Goal: Task Accomplishment & Management: Use online tool/utility

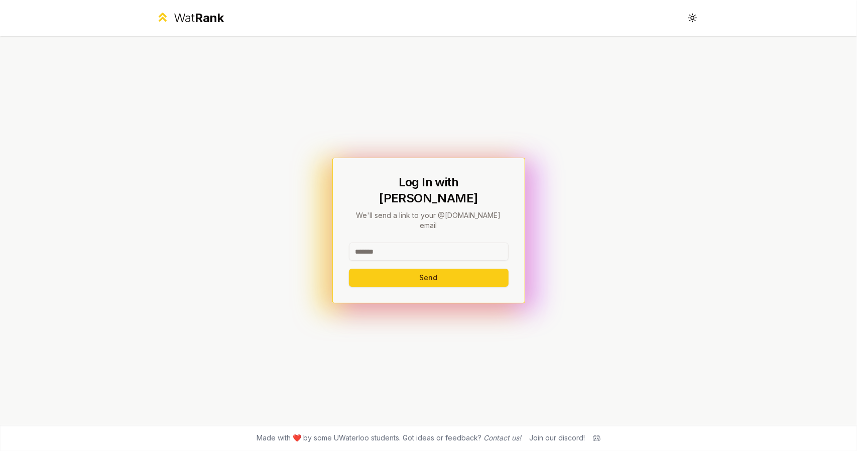
click at [424, 242] on input at bounding box center [429, 251] width 160 height 18
type input "********"
click at [349, 268] on button "Send" at bounding box center [429, 277] width 160 height 18
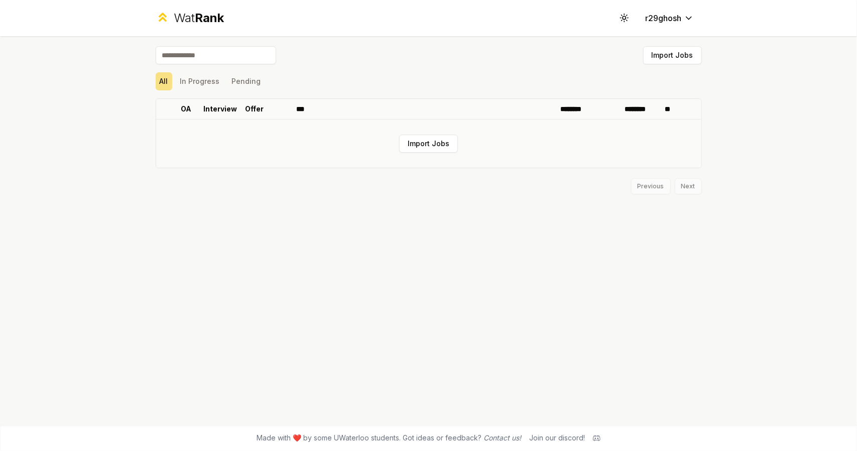
click at [446, 154] on td "Import Jobs" at bounding box center [428, 143] width 545 height 48
click at [444, 148] on button "Import Jobs" at bounding box center [428, 143] width 59 height 18
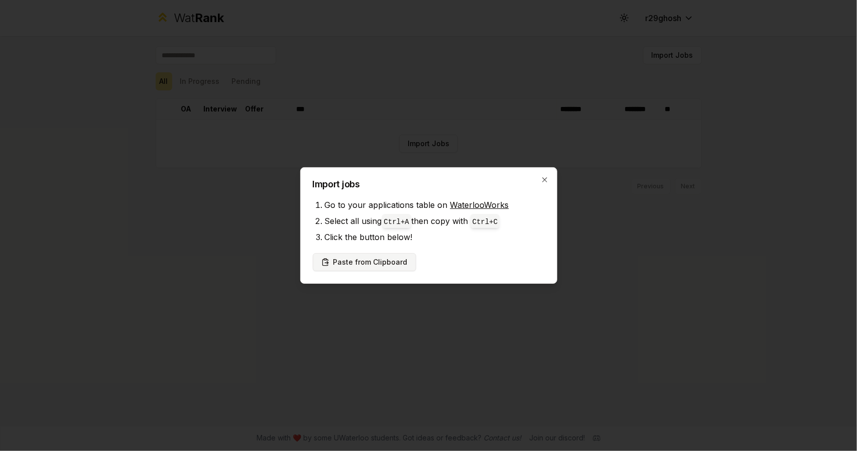
click at [372, 265] on button "Paste from Clipboard" at bounding box center [364, 262] width 103 height 18
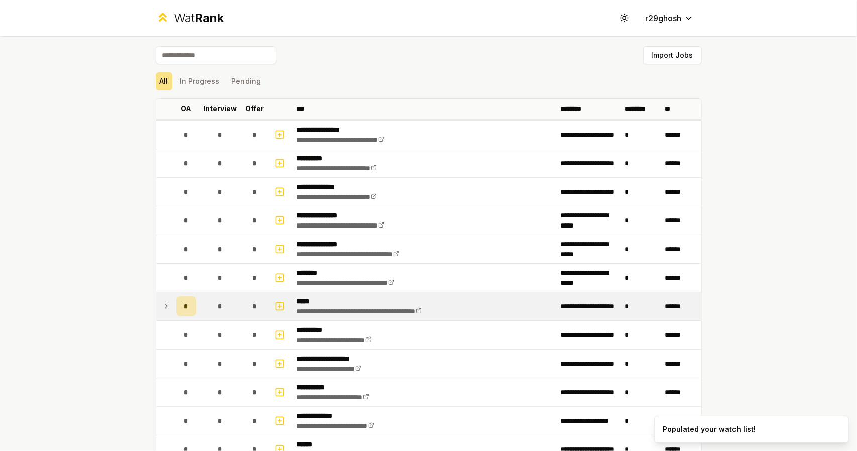
click at [164, 307] on icon at bounding box center [166, 306] width 8 height 12
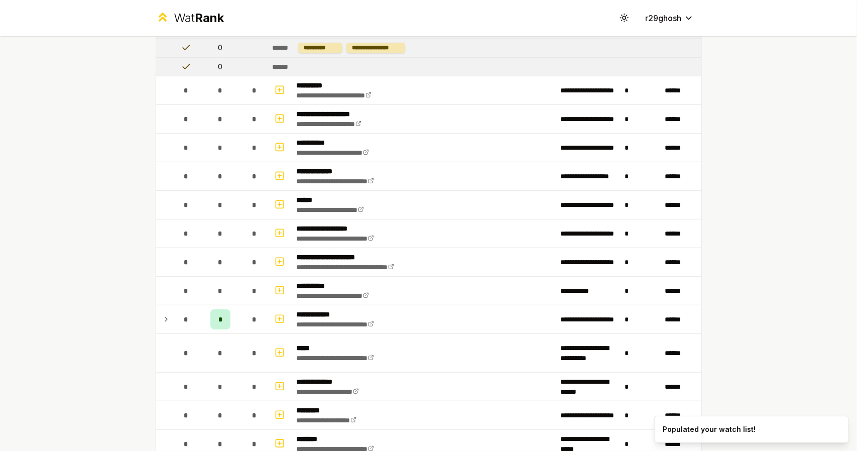
scroll to position [351, 0]
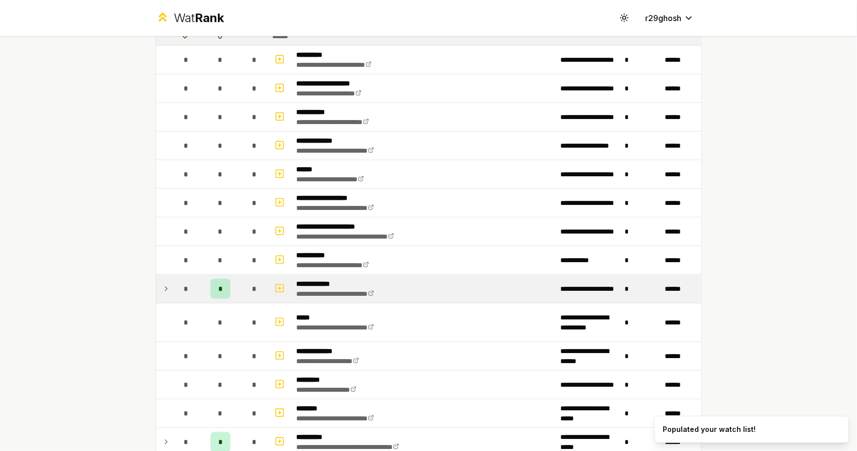
click at [184, 286] on span "*" at bounding box center [186, 289] width 5 height 10
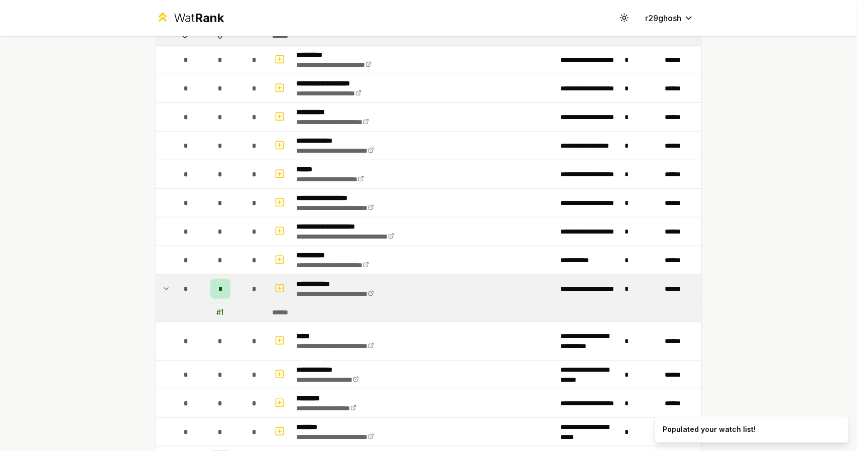
scroll to position [552, 0]
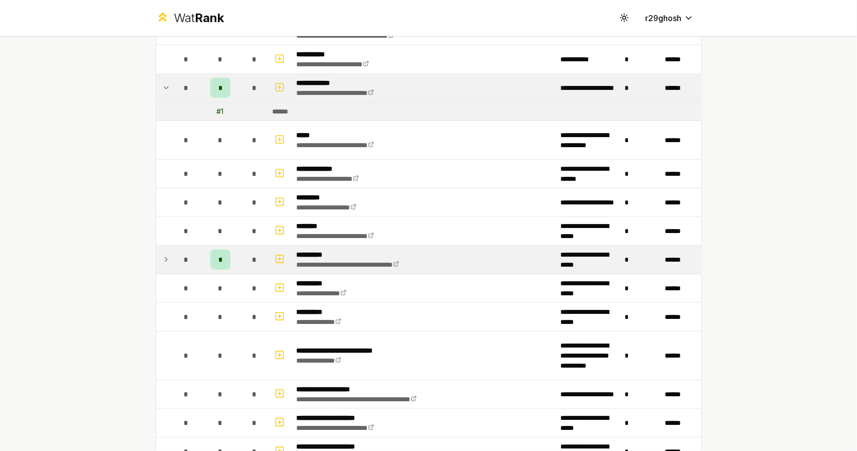
click at [184, 254] on span "*" at bounding box center [186, 259] width 5 height 10
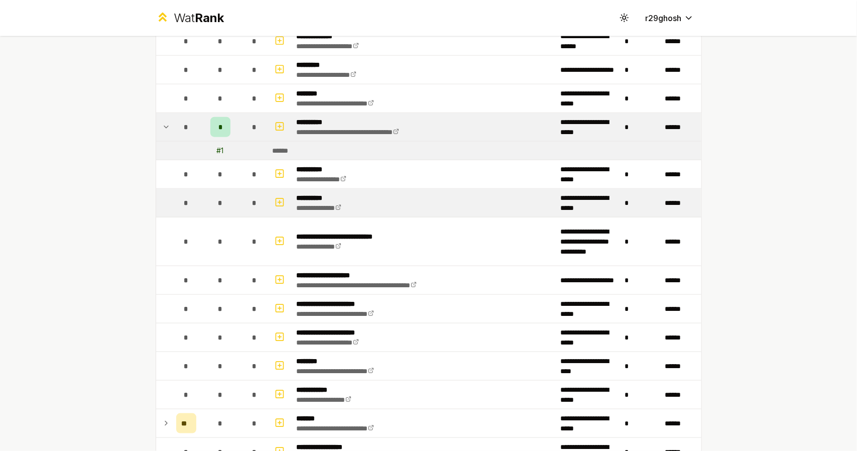
scroll to position [853, 0]
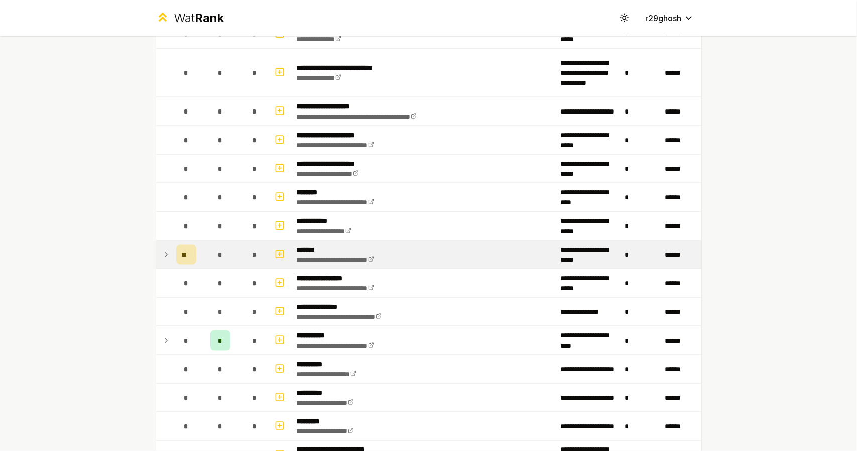
click at [166, 246] on td at bounding box center [164, 254] width 16 height 28
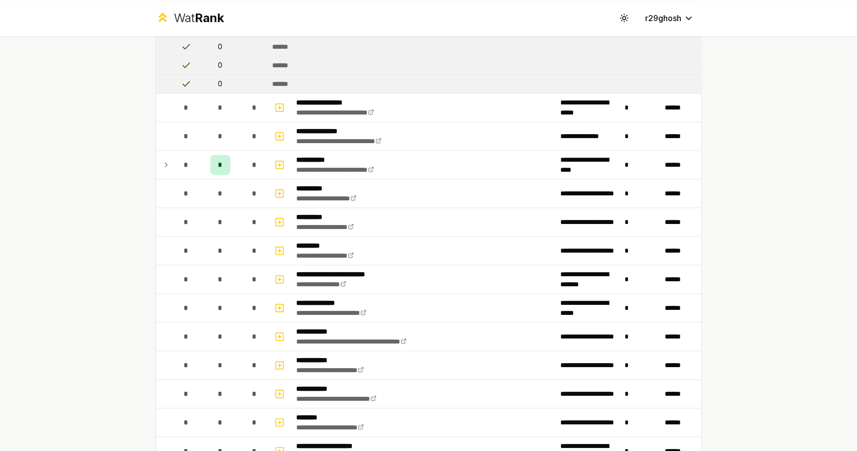
scroll to position [1455, 0]
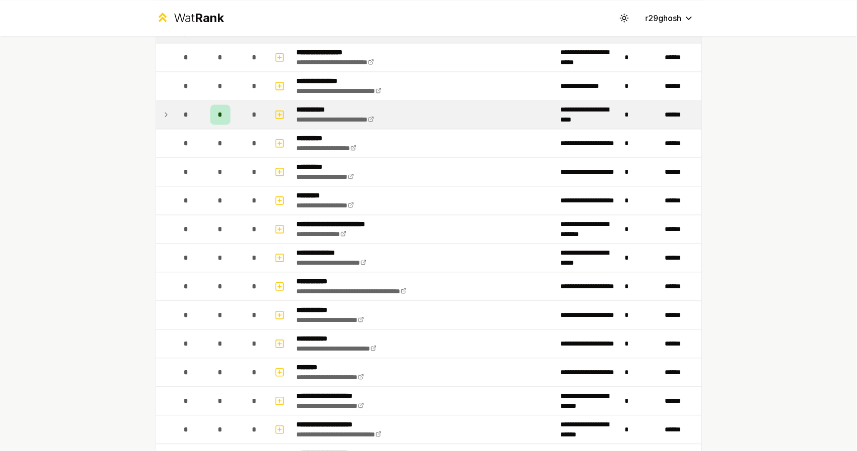
click at [172, 107] on td "*" at bounding box center [186, 114] width 28 height 28
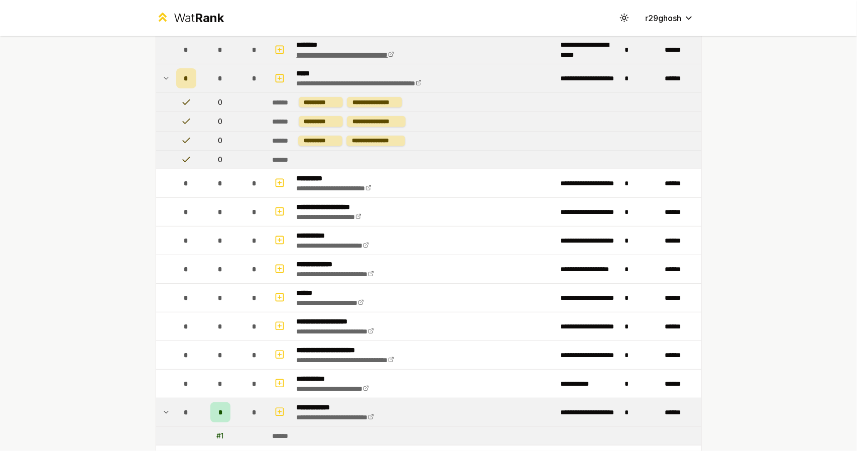
scroll to position [0, 0]
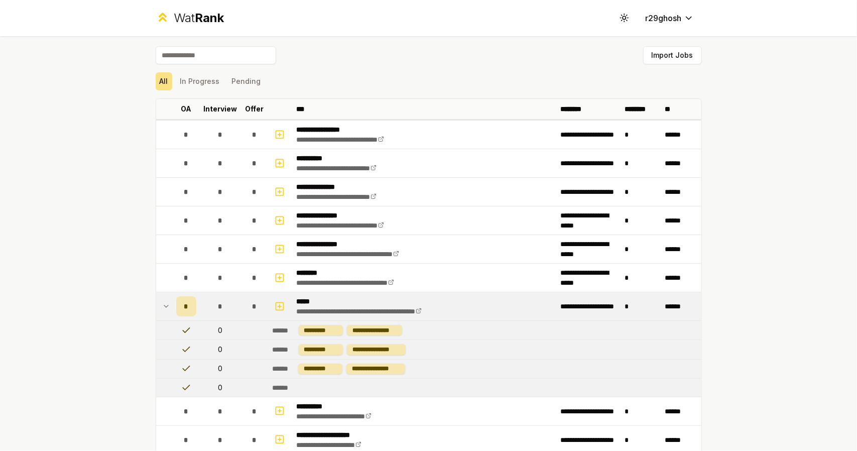
click at [194, 54] on input at bounding box center [216, 55] width 120 height 18
click at [383, 83] on div "All In Progress Pending" at bounding box center [429, 81] width 546 height 18
click at [681, 51] on button "Import Jobs" at bounding box center [672, 55] width 59 height 18
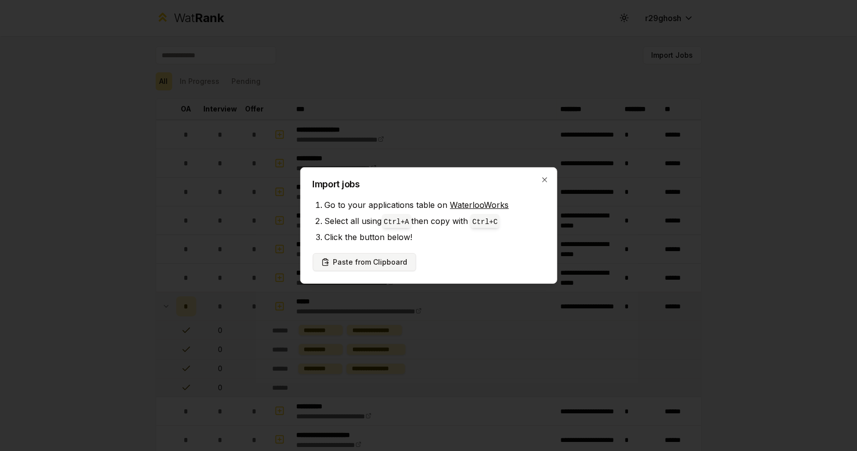
click at [377, 262] on button "Paste from Clipboard" at bounding box center [364, 262] width 103 height 18
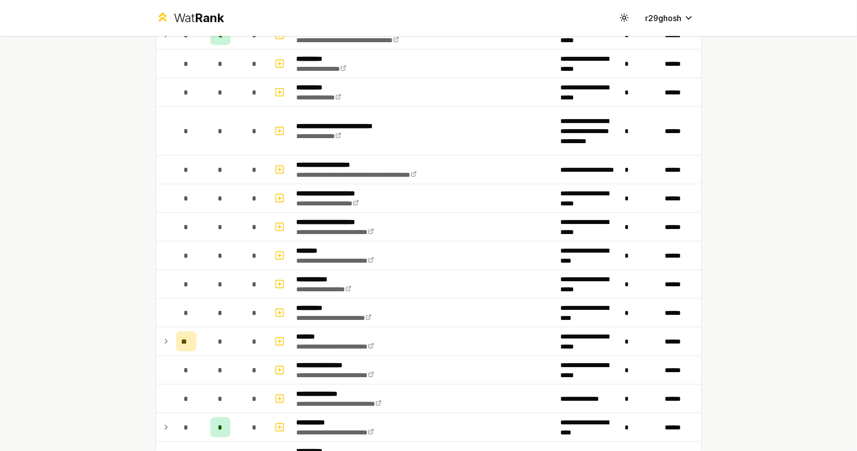
scroll to position [782, 0]
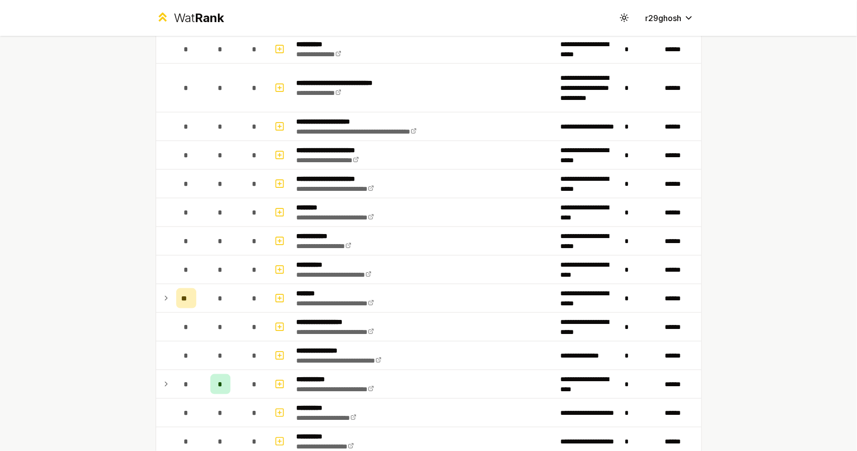
click at [70, 259] on div "**********" at bounding box center [428, 225] width 857 height 451
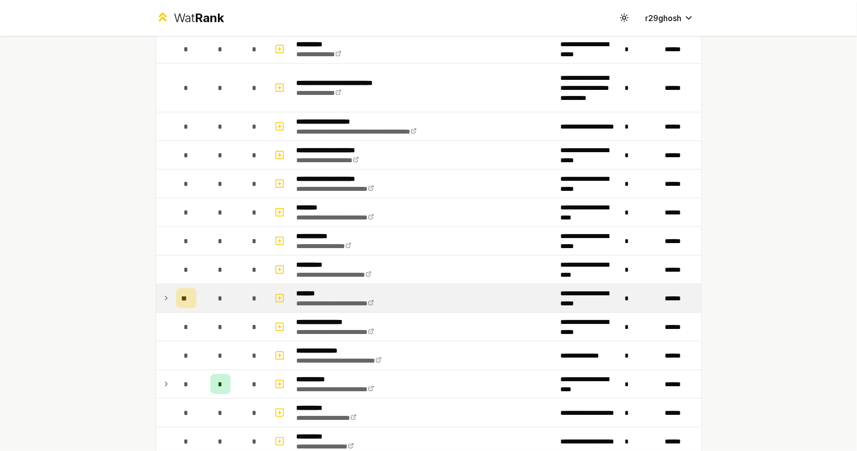
click at [167, 286] on td at bounding box center [164, 298] width 16 height 28
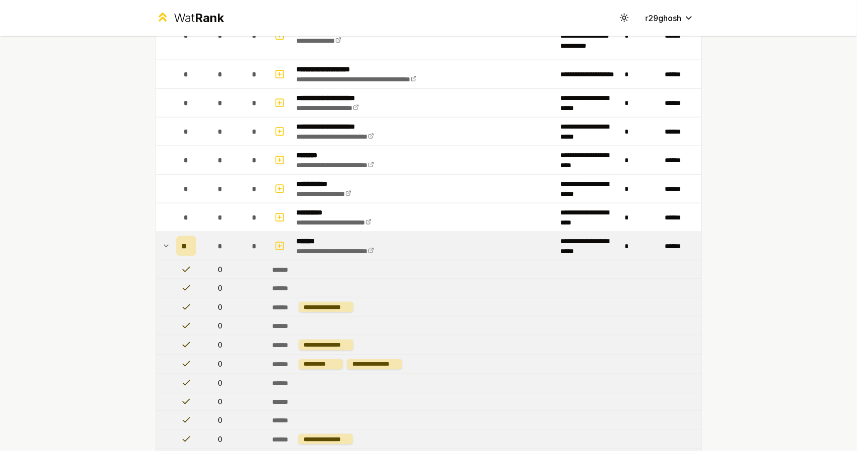
scroll to position [882, 0]
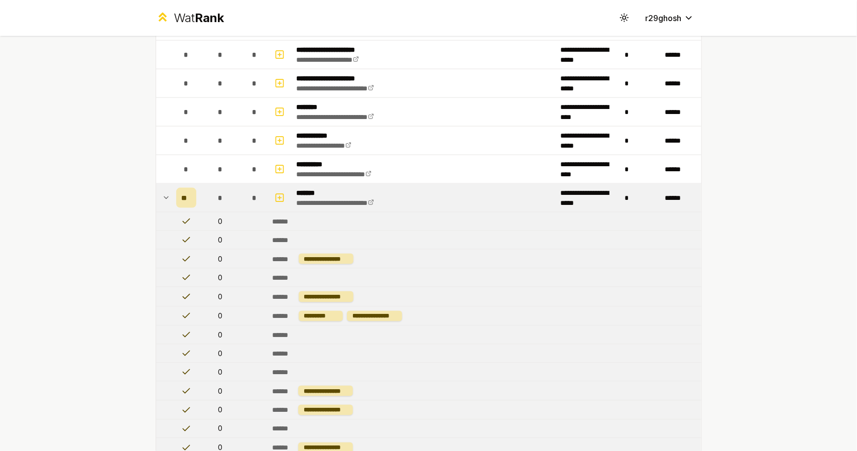
click at [163, 192] on icon at bounding box center [166, 198] width 8 height 12
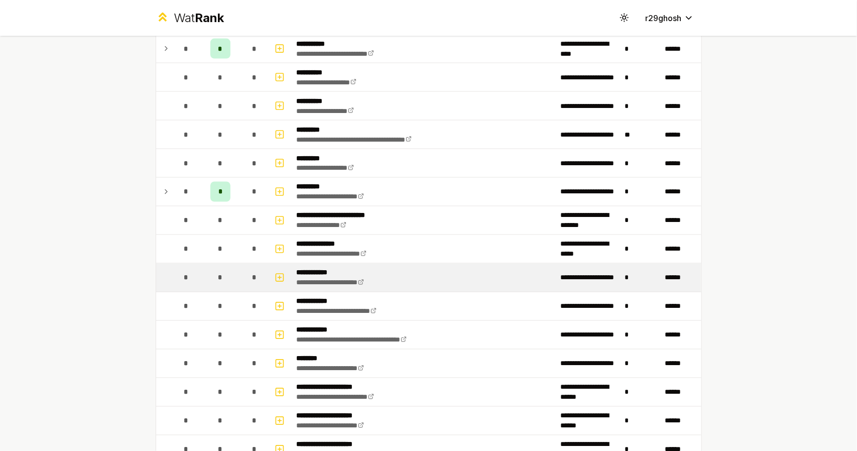
scroll to position [1083, 0]
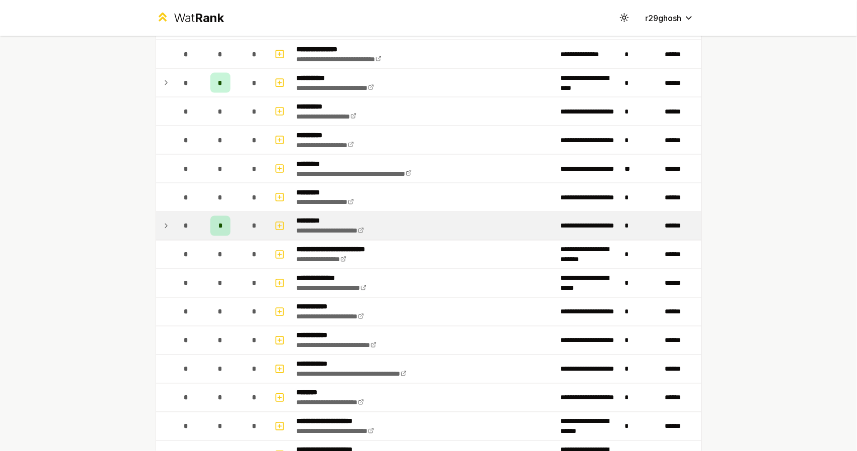
click at [165, 220] on icon at bounding box center [166, 226] width 8 height 12
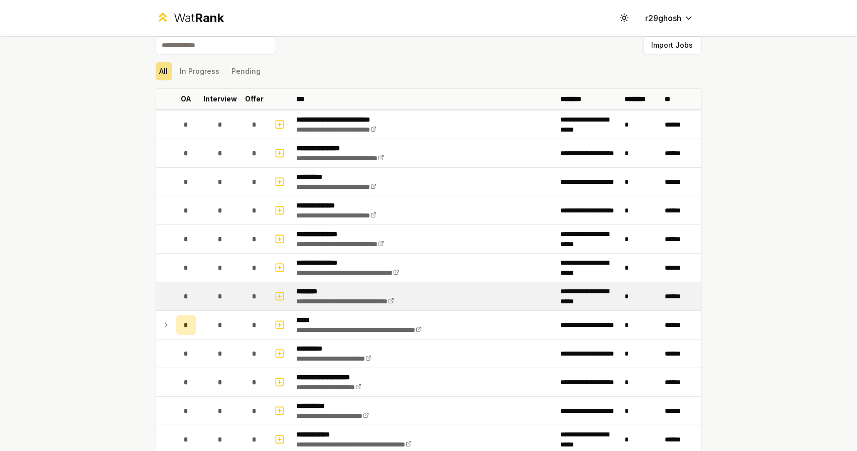
scroll to position [0, 0]
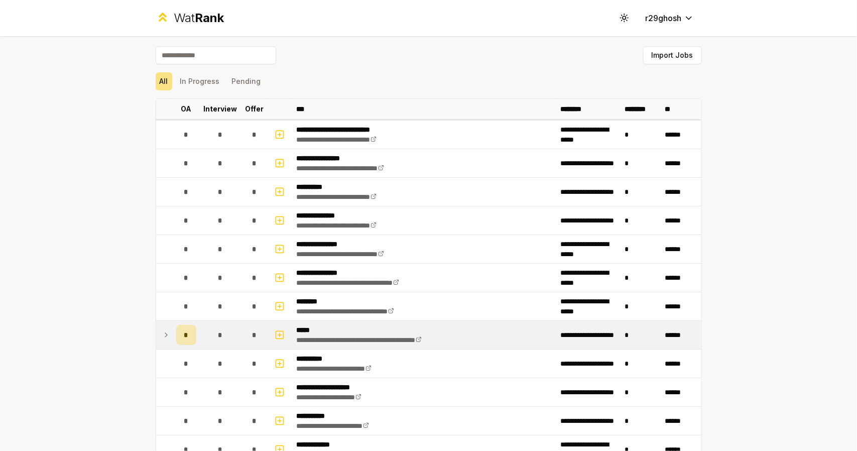
click at [521, 333] on td "**********" at bounding box center [425, 335] width 264 height 28
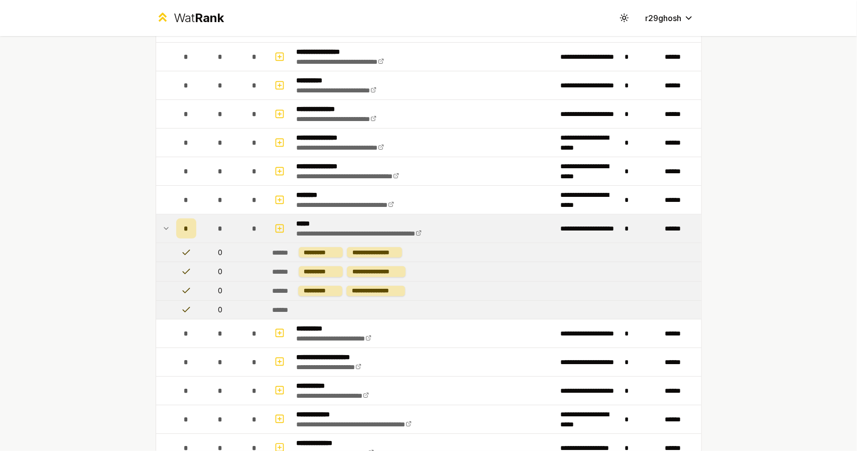
scroll to position [151, 0]
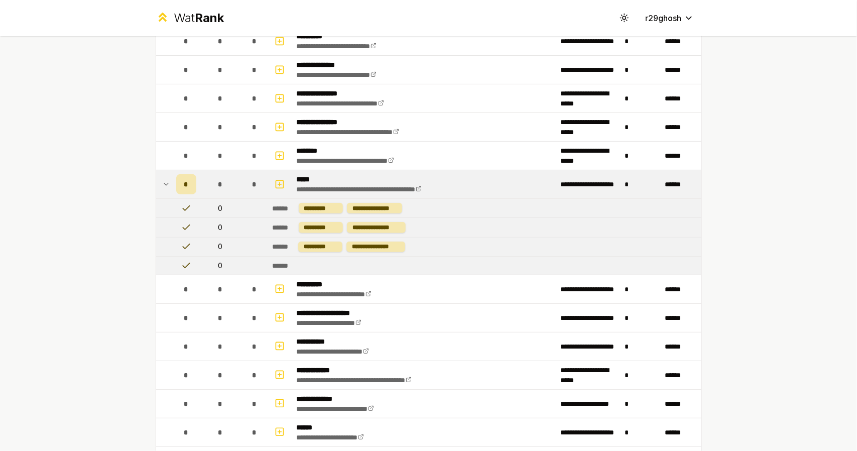
click at [491, 199] on td "**********" at bounding box center [484, 208] width 433 height 19
click at [483, 179] on td "**********" at bounding box center [425, 184] width 264 height 28
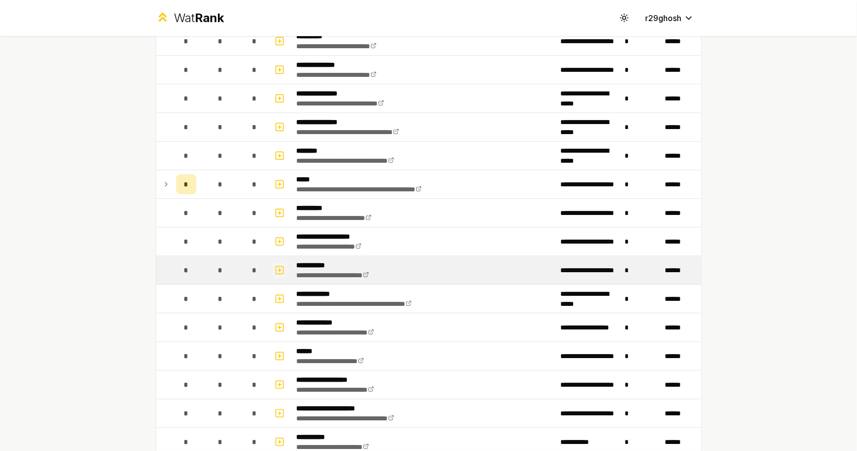
click at [272, 266] on button "button" at bounding box center [279, 270] width 14 height 16
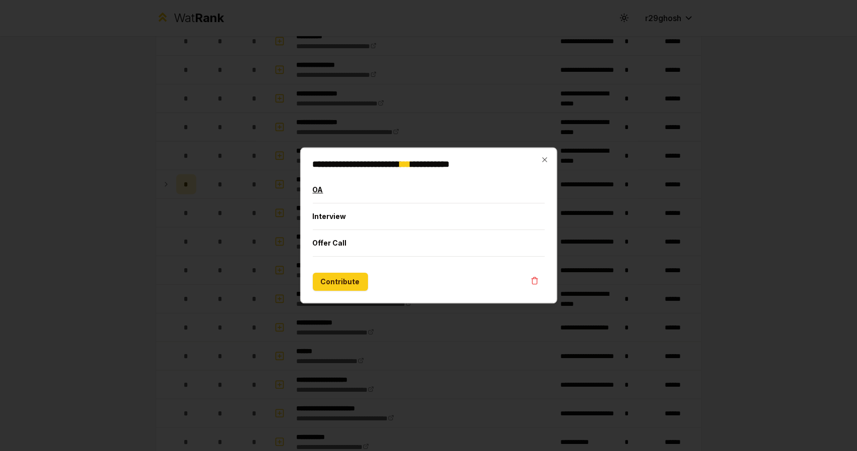
click at [363, 191] on button "OA" at bounding box center [429, 190] width 232 height 26
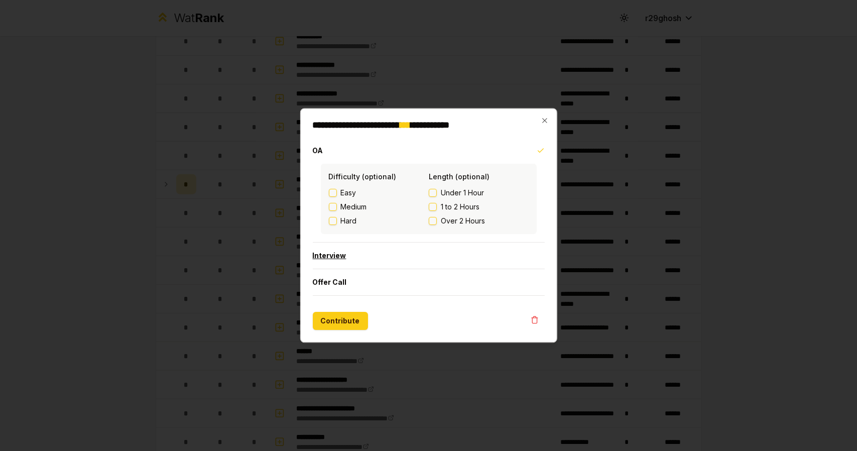
click at [348, 250] on button "Interview" at bounding box center [429, 256] width 232 height 26
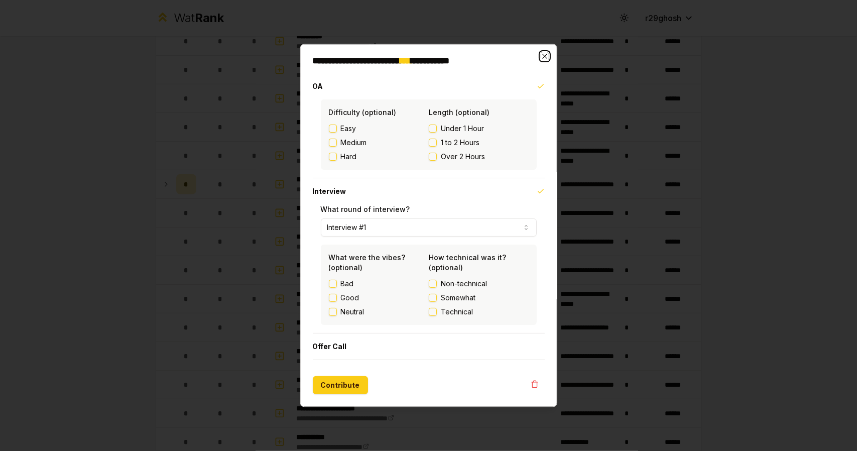
click at [543, 60] on icon "button" at bounding box center [544, 57] width 8 height 8
